Goal: Task Accomplishment & Management: Use online tool/utility

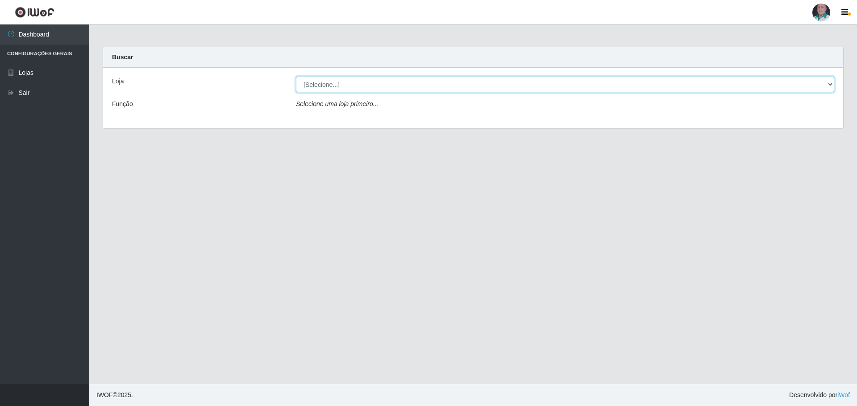
click at [334, 87] on select "[Selecione...] Mar Vermelho - Loja 05" at bounding box center [565, 85] width 538 height 16
select select "252"
click at [296, 77] on select "[Selecione...] Mar Vermelho - Loja 05" at bounding box center [565, 85] width 538 height 16
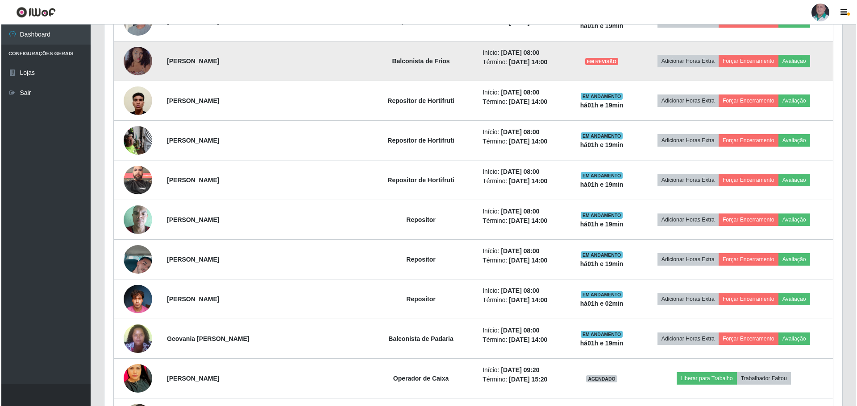
scroll to position [446, 0]
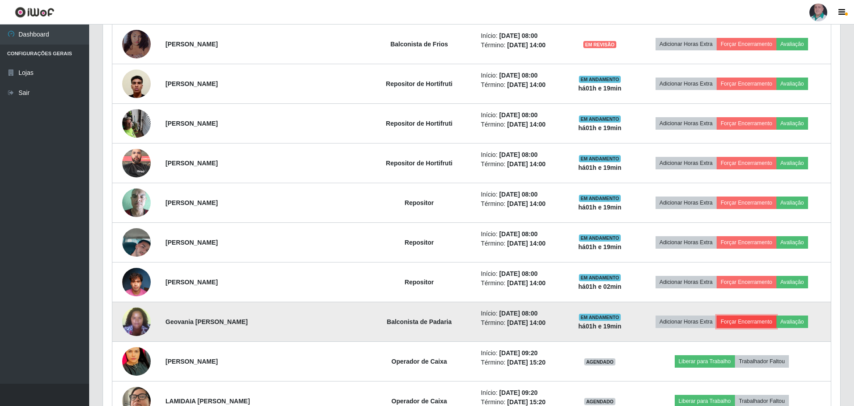
click at [745, 320] on button "Forçar Encerramento" at bounding box center [747, 322] width 60 height 12
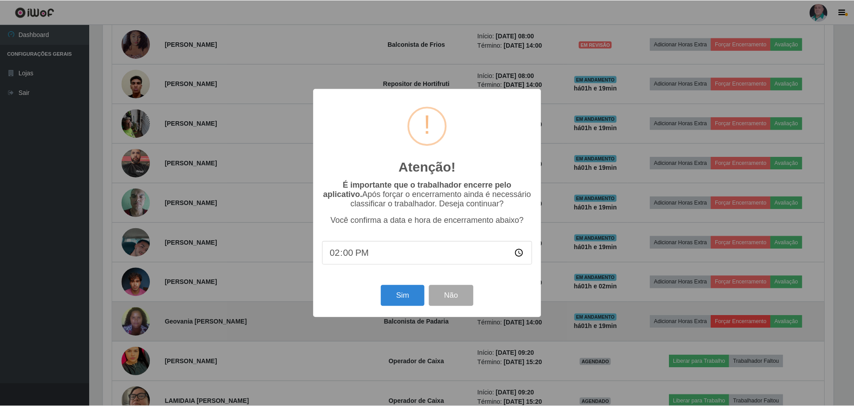
scroll to position [185, 733]
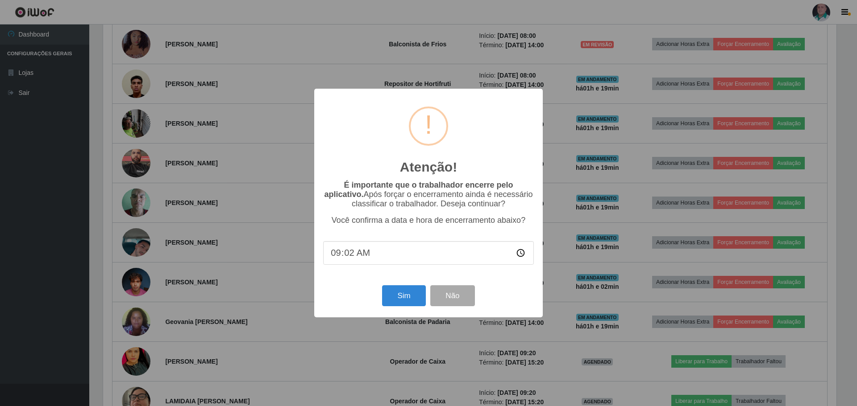
type input "09:20"
click at [398, 298] on button "Sim" at bounding box center [403, 296] width 43 height 21
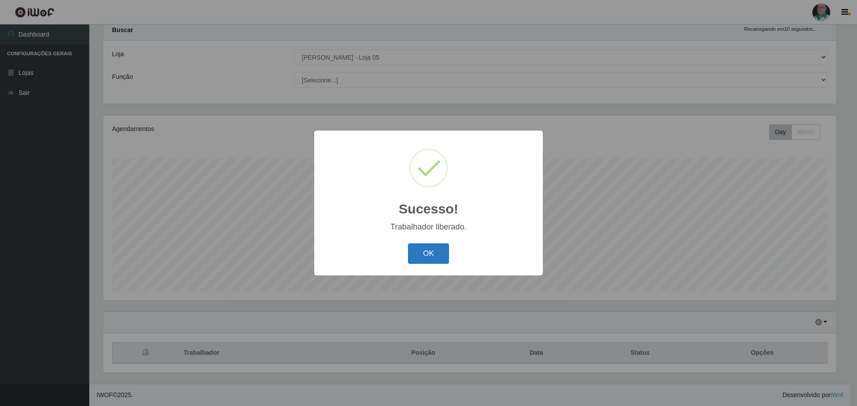
click at [427, 250] on button "OK" at bounding box center [428, 254] width 41 height 21
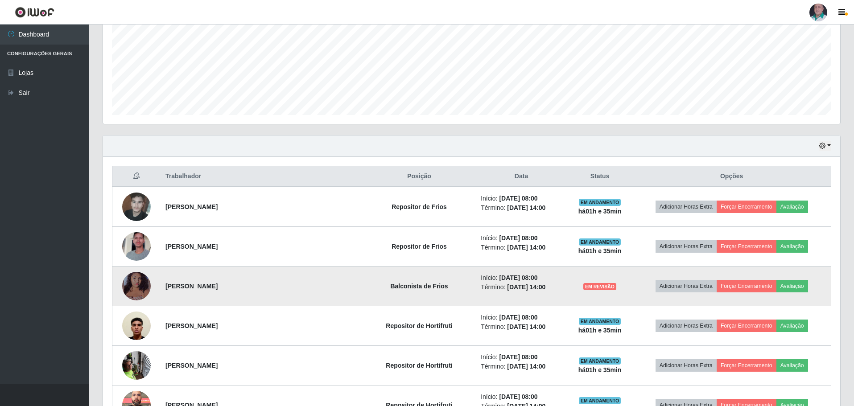
scroll to position [94, 0]
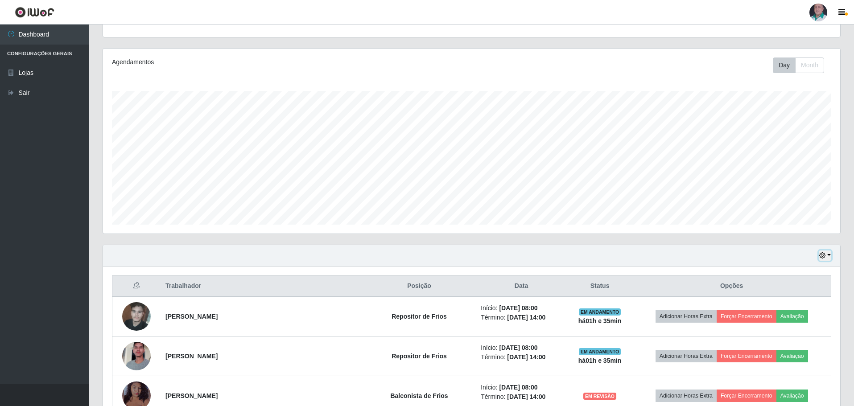
click at [827, 253] on button "button" at bounding box center [825, 256] width 12 height 10
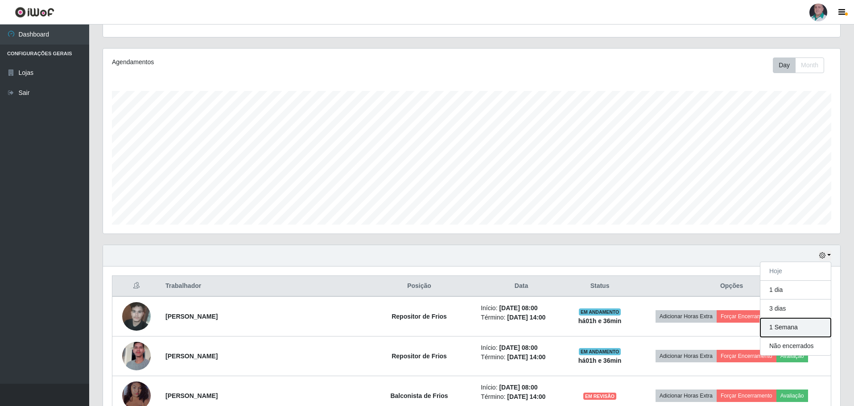
click at [785, 331] on button "1 Semana" at bounding box center [796, 328] width 70 height 19
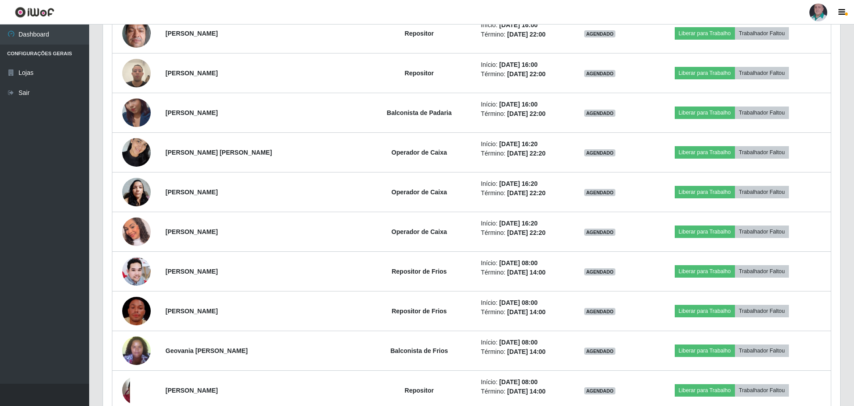
scroll to position [4952, 0]
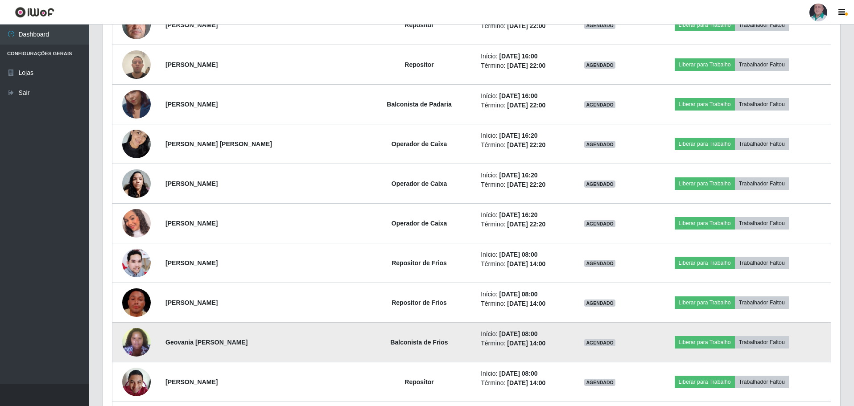
click at [131, 351] on img at bounding box center [136, 342] width 29 height 38
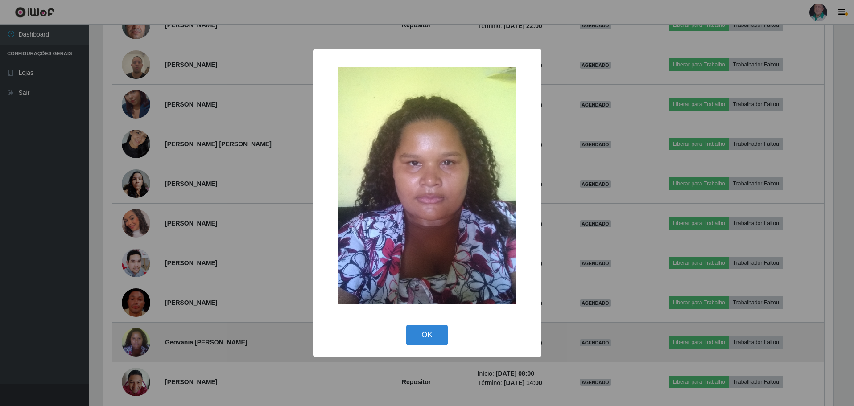
scroll to position [185, 733]
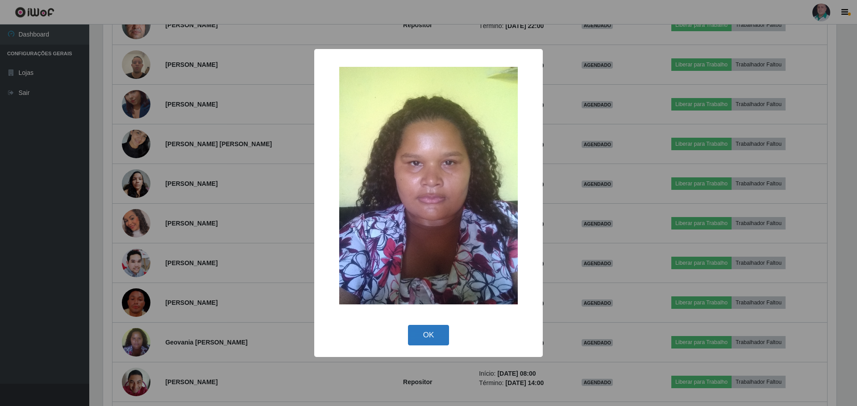
click at [435, 337] on button "OK" at bounding box center [428, 335] width 41 height 21
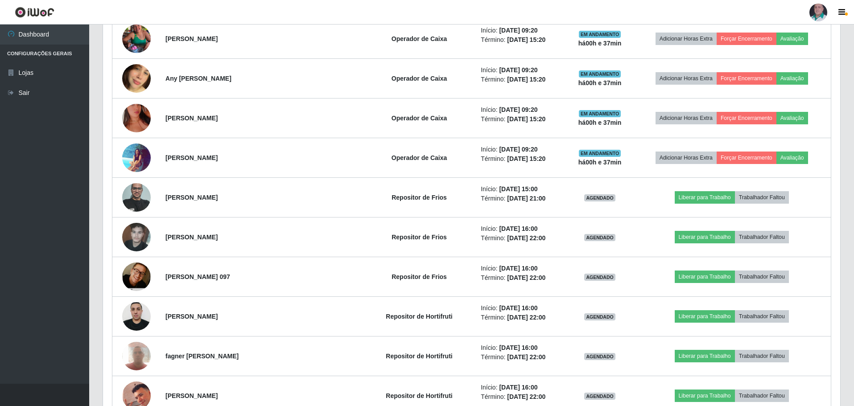
scroll to position [758, 0]
